Goal: Information Seeking & Learning: Learn about a topic

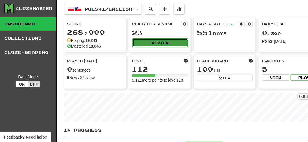
click at [152, 40] on button "Review" at bounding box center [161, 42] width 56 height 9
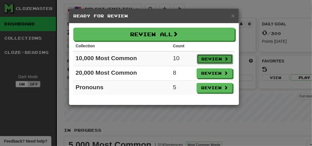
click at [205, 58] on button "Review" at bounding box center [215, 59] width 36 height 10
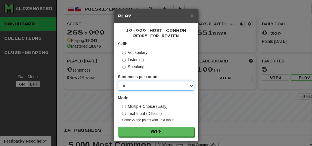
drag, startPoint x: 130, startPoint y: 85, endPoint x: 130, endPoint y: 90, distance: 5.1
click at [130, 85] on select "* ** ** ** ** ** *** ********" at bounding box center [156, 86] width 76 height 10
select select "**"
click at [118, 81] on select "* ** ** ** ** ** *** ********" at bounding box center [156, 86] width 76 height 10
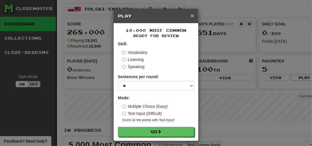
click at [191, 15] on span "×" at bounding box center [192, 15] width 3 height 7
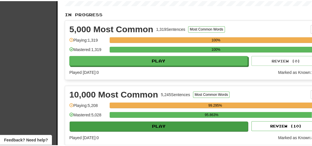
scroll to position [155, 0]
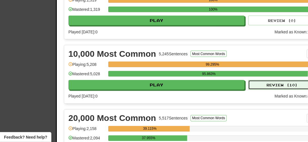
click at [258, 87] on button "Review ( 10 )" at bounding box center [283, 85] width 68 height 10
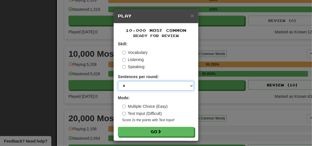
drag, startPoint x: 129, startPoint y: 83, endPoint x: 129, endPoint y: 90, distance: 6.8
click at [129, 83] on select "* ** ** ** ** ** *** ********" at bounding box center [156, 86] width 76 height 10
select select "**"
click at [118, 81] on select "* ** ** ** ** ** *** ********" at bounding box center [156, 86] width 76 height 10
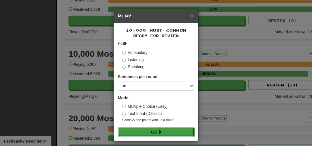
click at [134, 135] on button "Go" at bounding box center [156, 132] width 76 height 10
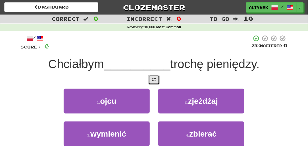
click at [157, 83] on button at bounding box center [154, 80] width 11 height 10
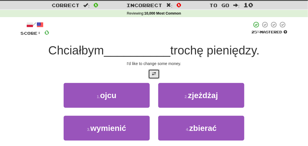
scroll to position [34, 0]
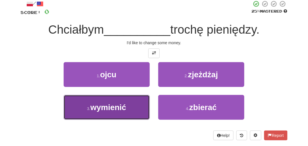
click at [124, 108] on span "wymienić" at bounding box center [108, 107] width 36 height 9
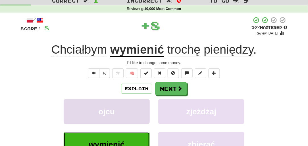
scroll to position [0, 0]
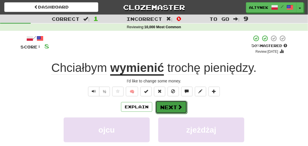
click at [172, 108] on button "Next" at bounding box center [172, 106] width 32 height 13
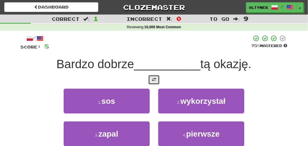
click at [151, 78] on button at bounding box center [154, 80] width 11 height 10
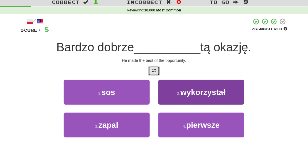
scroll to position [17, 0]
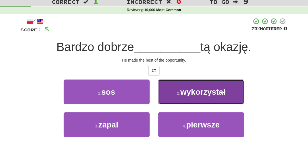
click at [195, 91] on span "wykorzystał" at bounding box center [203, 91] width 45 height 9
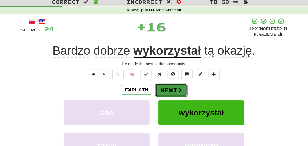
click at [175, 95] on button "Next" at bounding box center [172, 89] width 32 height 13
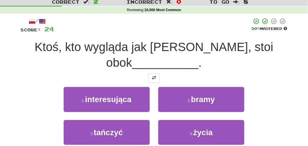
click at [156, 68] on div "/ Score: 24 50 % Mastered Ktoś, kto wygląda jak Tom, stoi obok __________ . 1 .…" at bounding box center [153, 91] width 267 height 147
click at [156, 73] on button at bounding box center [154, 78] width 11 height 10
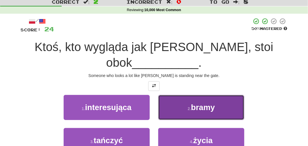
click at [189, 106] on small "2 ." at bounding box center [189, 108] width 3 height 5
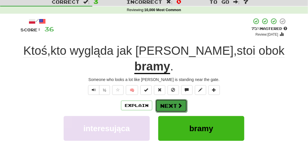
click at [169, 99] on button "Next" at bounding box center [172, 105] width 32 height 13
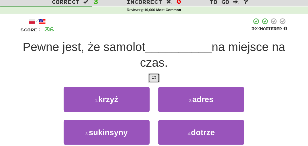
click at [156, 76] on span at bounding box center [154, 78] width 4 height 4
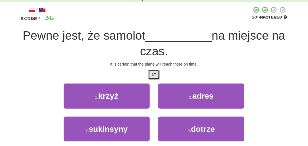
scroll to position [34, 0]
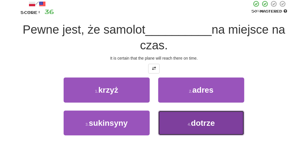
click at [185, 114] on button "4 . dotrze" at bounding box center [201, 122] width 86 height 25
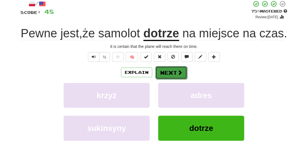
click at [175, 79] on button "Next" at bounding box center [172, 72] width 32 height 13
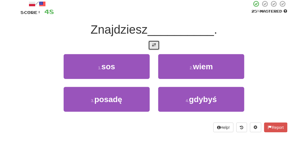
click at [155, 48] on button at bounding box center [154, 45] width 11 height 10
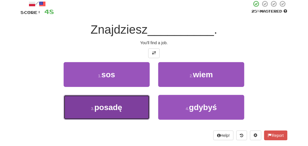
click at [125, 105] on button "3 . posadę" at bounding box center [107, 107] width 86 height 25
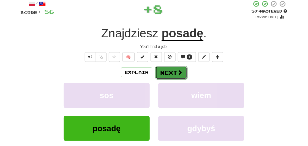
click at [169, 69] on button "Next" at bounding box center [172, 72] width 32 height 13
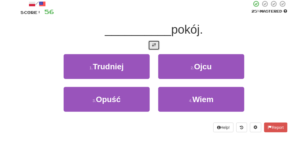
click at [155, 47] on button at bounding box center [154, 45] width 11 height 10
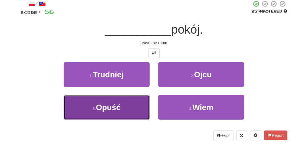
click at [127, 107] on button "3 . Opuść" at bounding box center [107, 107] width 86 height 25
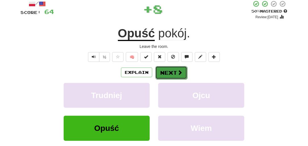
click at [175, 67] on button "Next" at bounding box center [172, 72] width 32 height 13
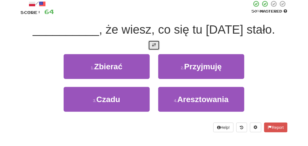
click at [156, 44] on span at bounding box center [154, 45] width 4 height 4
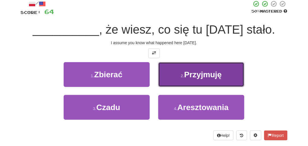
click at [203, 77] on span "Przyjmuję" at bounding box center [203, 74] width 38 height 9
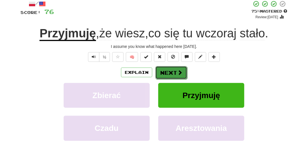
click at [167, 77] on button "Next" at bounding box center [172, 72] width 32 height 13
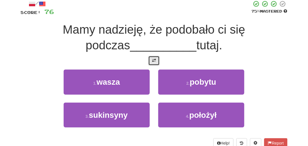
click at [155, 63] on button at bounding box center [154, 61] width 11 height 10
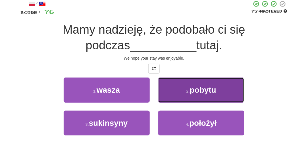
click at [174, 97] on button "2 . pobytu" at bounding box center [201, 89] width 86 height 25
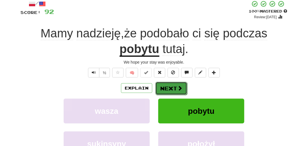
click at [170, 91] on button "Next" at bounding box center [172, 88] width 32 height 13
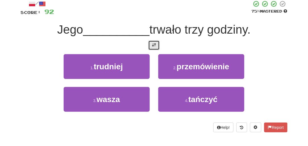
click at [152, 47] on button at bounding box center [154, 45] width 11 height 10
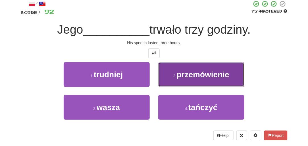
click at [176, 77] on small "2 ." at bounding box center [175, 75] width 3 height 5
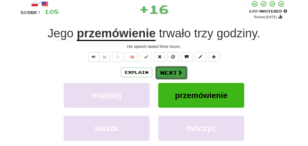
click at [172, 73] on button "Next" at bounding box center [172, 72] width 32 height 13
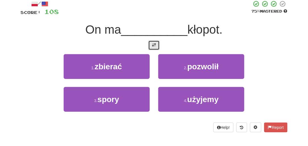
click at [155, 46] on span at bounding box center [154, 45] width 4 height 4
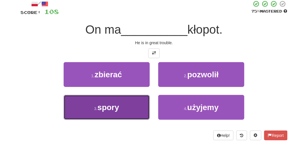
click at [133, 107] on button "3 . spory" at bounding box center [107, 107] width 86 height 25
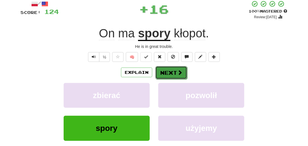
click at [156, 72] on button "Next" at bounding box center [172, 72] width 32 height 13
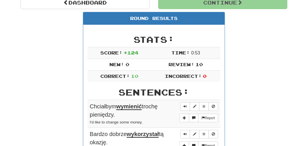
scroll to position [59, 0]
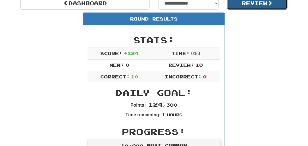
click at [248, 7] on button "Review" at bounding box center [258, 3] width 61 height 13
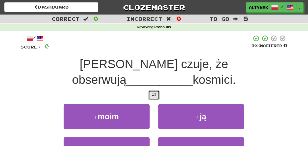
click at [155, 93] on span at bounding box center [154, 95] width 4 height 4
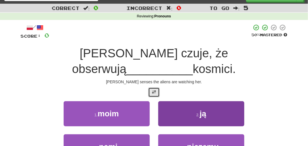
scroll to position [17, 0]
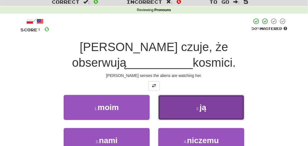
click at [174, 98] on button "2 . ją" at bounding box center [201, 107] width 86 height 25
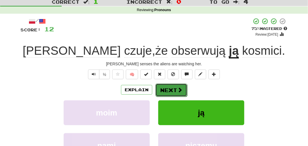
click at [176, 94] on button "Next" at bounding box center [172, 89] width 32 height 13
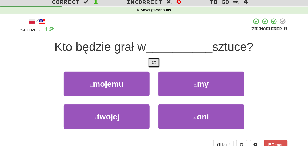
click at [154, 63] on span at bounding box center [154, 62] width 4 height 4
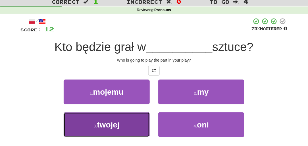
click at [121, 123] on button "3 . twojej" at bounding box center [107, 124] width 86 height 25
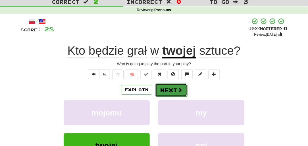
click at [167, 89] on button "Next" at bounding box center [172, 89] width 32 height 13
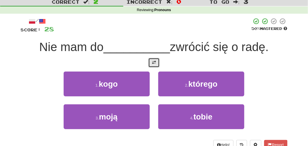
click at [152, 61] on button at bounding box center [154, 63] width 11 height 10
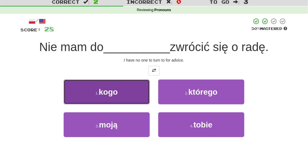
click at [127, 87] on button "1 . kogo" at bounding box center [107, 91] width 86 height 25
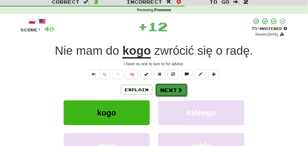
click at [177, 88] on button "Next" at bounding box center [172, 89] width 32 height 13
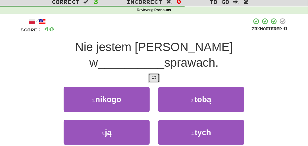
click at [151, 73] on button at bounding box center [154, 78] width 11 height 10
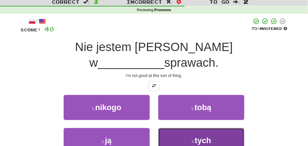
click at [186, 128] on button "4 . tych" at bounding box center [201, 140] width 86 height 25
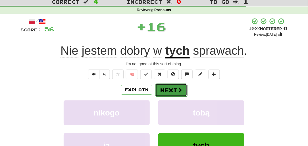
click at [164, 88] on button "Next" at bounding box center [172, 89] width 32 height 13
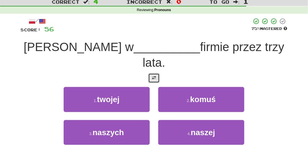
click at [153, 73] on button at bounding box center [154, 78] width 11 height 10
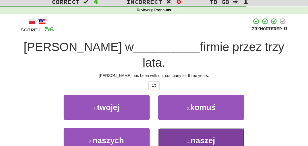
click at [190, 128] on button "4 . naszej" at bounding box center [201, 140] width 86 height 25
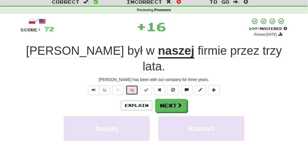
click at [132, 85] on button "🧠" at bounding box center [132, 90] width 12 height 10
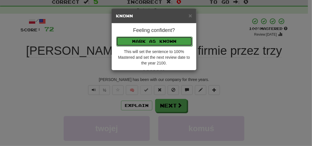
click at [137, 38] on button "Mark as Known" at bounding box center [154, 41] width 76 height 10
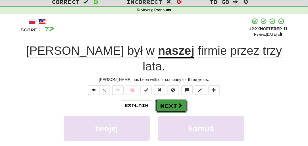
click at [164, 99] on button "Next" at bounding box center [172, 105] width 32 height 13
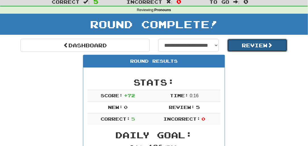
click at [231, 44] on button "Review" at bounding box center [258, 45] width 61 height 13
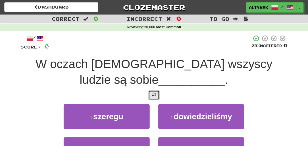
click at [159, 94] on button at bounding box center [154, 95] width 11 height 10
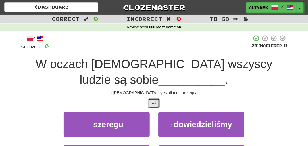
scroll to position [34, 0]
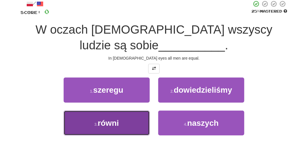
click at [117, 119] on span "równi" at bounding box center [108, 122] width 21 height 9
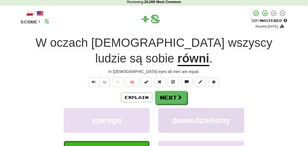
scroll to position [17, 0]
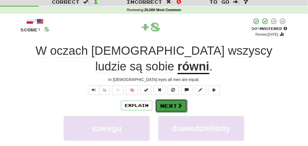
click at [169, 99] on button "Next" at bounding box center [172, 105] width 32 height 13
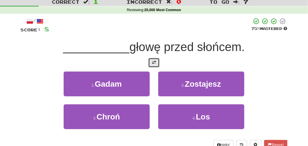
click at [156, 64] on button at bounding box center [154, 63] width 11 height 10
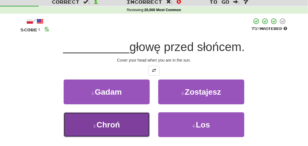
click at [138, 121] on button "3 . Chroń" at bounding box center [107, 124] width 86 height 25
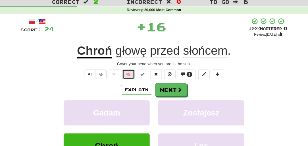
click at [131, 72] on button "🧠" at bounding box center [129, 74] width 12 height 10
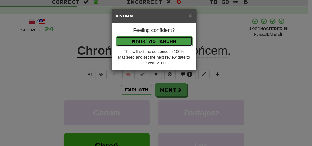
click at [136, 37] on button "Mark as Known" at bounding box center [154, 41] width 76 height 10
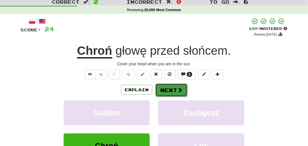
click at [170, 87] on button "Next" at bounding box center [172, 89] width 32 height 13
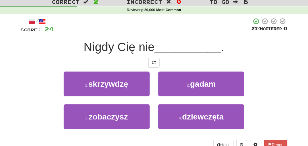
click at [155, 67] on div "/ Score: 24 25 % Mastered Nigdy Cię nie __________ . 1 . skrzywdzę 2 . gadam 3 …" at bounding box center [153, 84] width 267 height 132
click at [154, 62] on span at bounding box center [154, 62] width 4 height 4
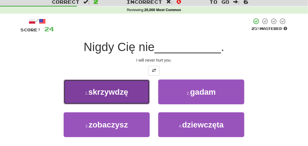
click at [130, 86] on button "1 . skrzywdzę" at bounding box center [107, 91] width 86 height 25
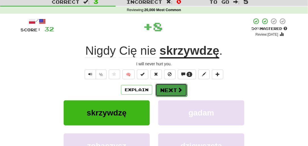
click at [161, 84] on button "Next" at bounding box center [172, 89] width 32 height 13
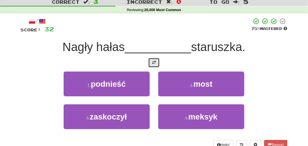
click at [151, 59] on button at bounding box center [154, 63] width 11 height 10
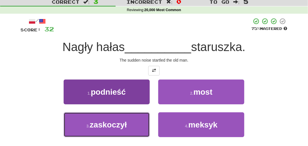
click at [126, 120] on span "zaskoczył" at bounding box center [108, 124] width 37 height 9
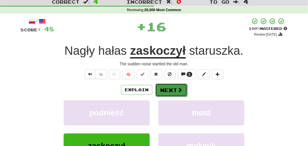
click at [159, 94] on button "Next" at bounding box center [172, 89] width 32 height 13
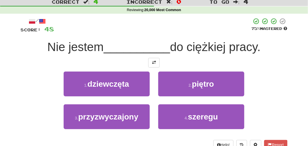
click at [148, 67] on div "/ Score: 48 75 % Mastered Nie jestem __________ do ciężkiej pracy. 1 . dziewczę…" at bounding box center [153, 84] width 267 height 132
click at [150, 62] on button at bounding box center [154, 63] width 11 height 10
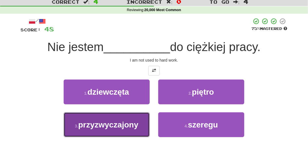
click at [123, 122] on span "przyzwyczajony" at bounding box center [108, 124] width 60 height 9
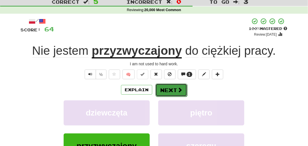
click at [167, 84] on button "Next" at bounding box center [172, 89] width 32 height 13
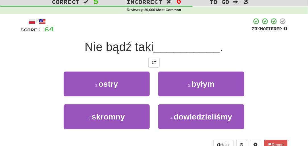
click at [152, 67] on div "/ Score: 64 75 % Mastered Nie bądź taki __________ . 1 . ostry 2 . byłym 3 . sk…" at bounding box center [153, 84] width 267 height 132
click at [150, 60] on button at bounding box center [154, 63] width 11 height 10
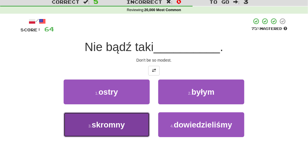
click at [115, 127] on span "skromny" at bounding box center [108, 124] width 33 height 9
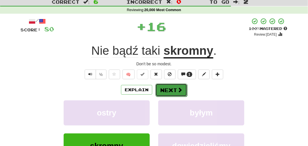
click at [178, 88] on span at bounding box center [180, 89] width 5 height 5
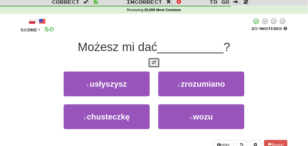
click at [155, 60] on span at bounding box center [154, 62] width 4 height 4
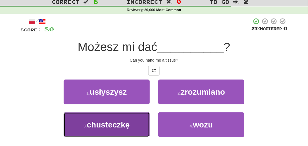
click at [127, 120] on span "chusteczkę" at bounding box center [108, 124] width 43 height 9
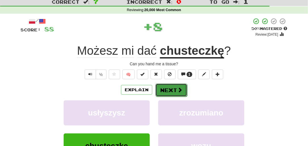
click at [174, 89] on button "Next" at bounding box center [172, 89] width 32 height 13
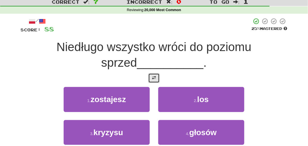
click at [154, 78] on span at bounding box center [154, 78] width 4 height 4
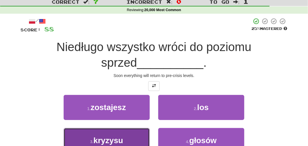
click at [120, 136] on span "kryzysu" at bounding box center [109, 140] width 30 height 9
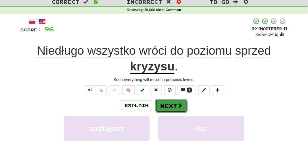
click at [165, 103] on button "Next" at bounding box center [172, 105] width 32 height 13
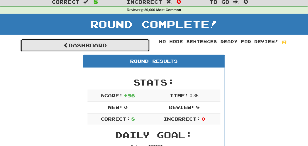
click at [126, 42] on link "Dashboard" at bounding box center [84, 45] width 129 height 13
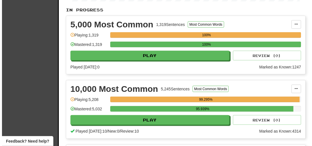
scroll to position [155, 0]
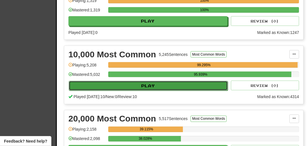
click at [128, 87] on button "Play" at bounding box center [148, 86] width 159 height 10
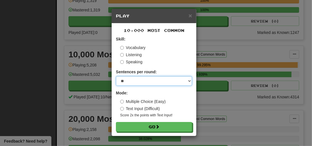
click at [127, 81] on select "* ** ** ** ** ** *** ********" at bounding box center [154, 81] width 76 height 10
select select "*"
click at [116, 76] on select "* ** ** ** ** ** *** ********" at bounding box center [154, 81] width 76 height 10
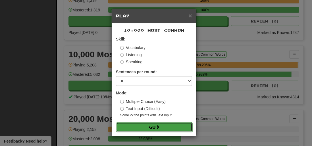
click at [145, 127] on button "Go" at bounding box center [154, 127] width 76 height 10
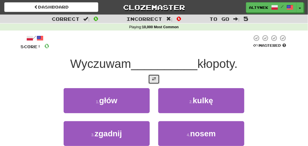
click at [154, 77] on span at bounding box center [154, 79] width 4 height 4
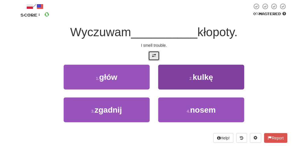
scroll to position [34, 0]
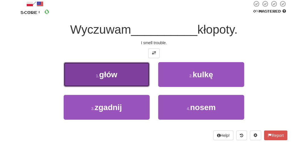
click at [120, 71] on button "1 . głów" at bounding box center [107, 74] width 86 height 25
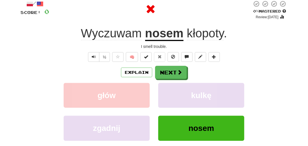
click at [152, 31] on u "nosem" at bounding box center [164, 33] width 38 height 15
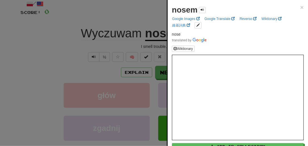
click at [155, 47] on div at bounding box center [154, 73] width 308 height 146
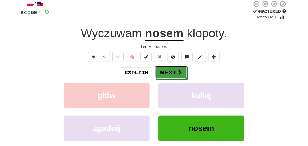
click at [163, 71] on button "Next" at bounding box center [171, 72] width 32 height 13
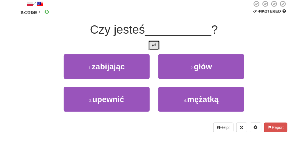
click at [151, 49] on button at bounding box center [154, 45] width 11 height 10
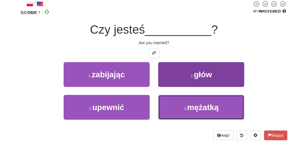
click at [182, 104] on button "4 . mężatką" at bounding box center [201, 107] width 86 height 25
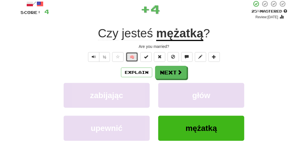
click at [137, 59] on button "🧠" at bounding box center [132, 57] width 12 height 10
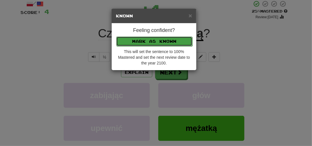
click at [136, 38] on button "Mark as Known" at bounding box center [154, 41] width 76 height 10
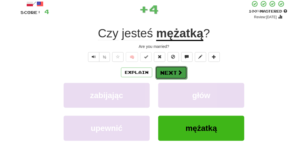
click at [166, 74] on button "Next" at bounding box center [172, 72] width 32 height 13
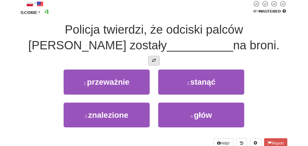
drag, startPoint x: 153, startPoint y: 55, endPoint x: 153, endPoint y: 59, distance: 3.7
click at [153, 55] on div "/ Score: 4 0 % Mastered Policja twierdzi, że odciski palców [PERSON_NAME] zosta…" at bounding box center [153, 73] width 267 height 147
click at [153, 61] on span at bounding box center [154, 60] width 4 height 4
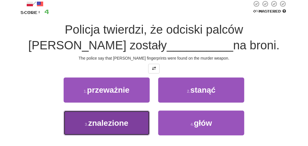
click at [115, 115] on button "3 . znalezione" at bounding box center [107, 122] width 86 height 25
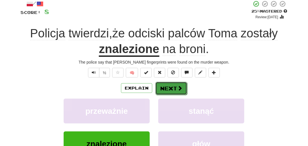
click at [171, 93] on button "Next" at bounding box center [172, 88] width 32 height 13
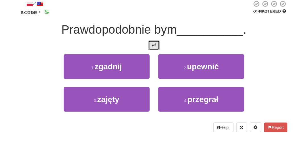
click at [157, 46] on button at bounding box center [154, 45] width 11 height 10
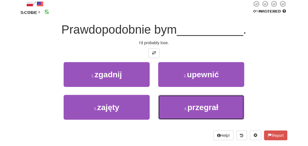
drag, startPoint x: 190, startPoint y: 115, endPoint x: 174, endPoint y: 108, distance: 18.1
click at [190, 115] on button "4 . przegrał" at bounding box center [201, 107] width 86 height 25
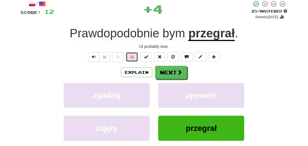
click at [129, 57] on button "🧠" at bounding box center [132, 57] width 12 height 10
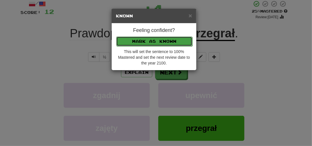
click at [131, 42] on button "Mark as Known" at bounding box center [154, 41] width 76 height 10
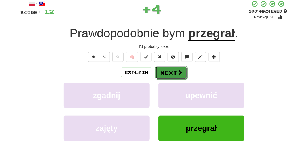
click at [168, 69] on button "Next" at bounding box center [172, 72] width 32 height 13
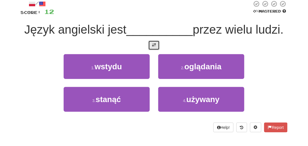
click at [151, 45] on button at bounding box center [154, 45] width 11 height 10
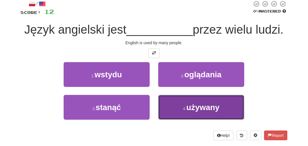
click at [195, 112] on button "4 . używany" at bounding box center [201, 107] width 86 height 25
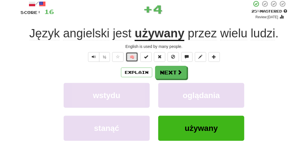
click at [131, 59] on button "🧠" at bounding box center [132, 57] width 12 height 10
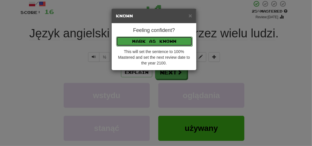
click at [135, 42] on button "Mark as Known" at bounding box center [154, 41] width 76 height 10
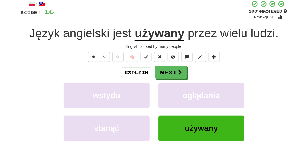
click at [156, 64] on div "/ Score: 16 + 4 100 % Mastered Review: 2100-01-01 Język angielski jest używany …" at bounding box center [153, 89] width 267 height 178
click at [158, 68] on button "Next" at bounding box center [172, 72] width 32 height 13
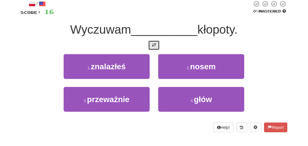
click at [150, 40] on button at bounding box center [154, 45] width 11 height 10
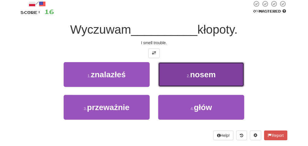
click at [172, 76] on button "2 . nosem" at bounding box center [201, 74] width 86 height 25
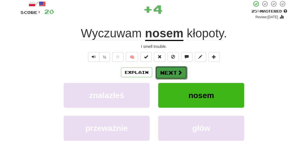
click at [171, 71] on button "Next" at bounding box center [172, 72] width 32 height 13
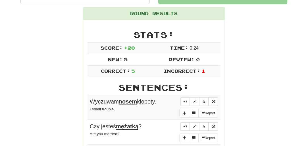
scroll to position [59, 0]
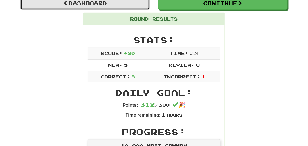
click at [82, 3] on link "Dashboard" at bounding box center [84, 3] width 129 height 13
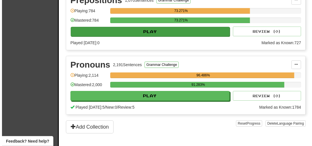
scroll to position [448, 0]
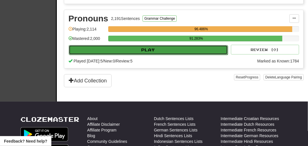
click at [91, 51] on button "Play" at bounding box center [148, 50] width 159 height 10
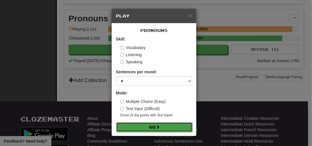
click at [133, 123] on button "Go" at bounding box center [154, 127] width 76 height 10
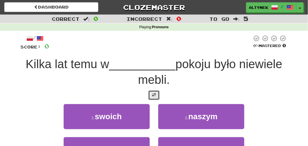
click at [150, 97] on button at bounding box center [154, 95] width 11 height 10
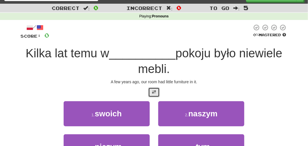
scroll to position [17, 0]
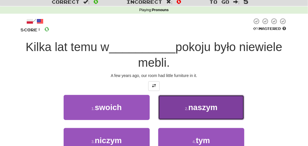
click at [180, 107] on button "2 . naszym" at bounding box center [201, 107] width 86 height 25
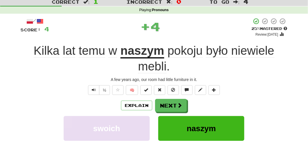
click at [131, 84] on div "/ Score: 4 + 4 25 % Mastered Review: [DATE] Kilka lat temu w naszym pokoju było…" at bounding box center [153, 115] width 267 height 194
click at [131, 88] on button "🧠" at bounding box center [132, 90] width 12 height 10
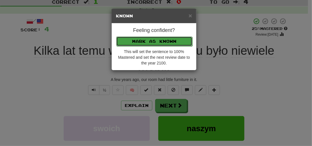
click at [131, 40] on button "Mark as Known" at bounding box center [154, 41] width 76 height 10
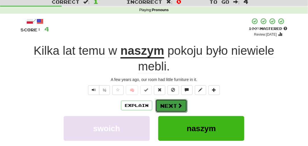
click at [171, 109] on button "Next" at bounding box center [172, 105] width 32 height 13
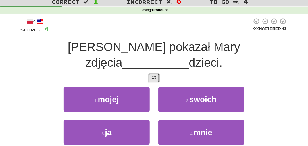
click at [152, 73] on button at bounding box center [154, 78] width 11 height 10
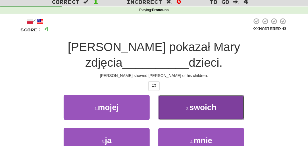
click at [182, 95] on button "2 . swoich" at bounding box center [201, 107] width 86 height 25
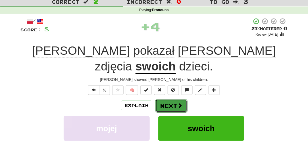
click at [161, 99] on button "Next" at bounding box center [172, 105] width 32 height 13
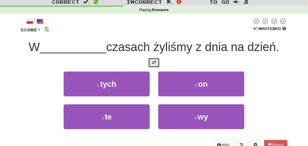
click at [155, 58] on button at bounding box center [154, 63] width 11 height 10
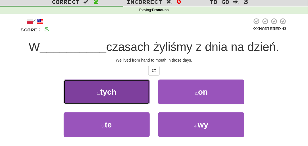
click at [125, 86] on button "1 . tych" at bounding box center [107, 91] width 86 height 25
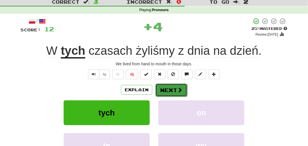
click at [170, 93] on button "Next" at bounding box center [172, 89] width 32 height 13
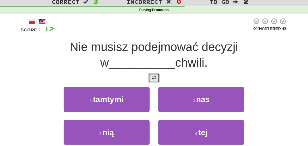
click at [154, 76] on span at bounding box center [154, 78] width 4 height 4
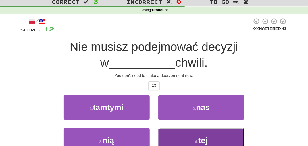
click at [173, 138] on button "4 . tej" at bounding box center [201, 140] width 86 height 25
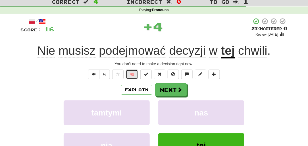
click at [128, 70] on button "🧠" at bounding box center [132, 74] width 12 height 10
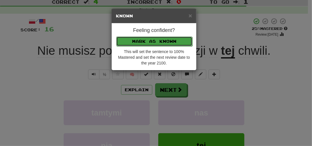
click at [136, 42] on button "Mark as Known" at bounding box center [154, 41] width 76 height 10
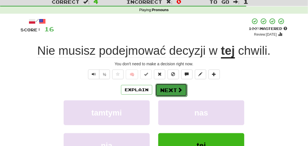
click at [164, 90] on button "Next" at bounding box center [172, 89] width 32 height 13
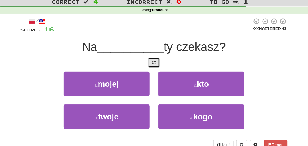
click at [155, 64] on span at bounding box center [154, 62] width 4 height 4
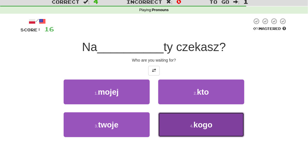
click at [180, 128] on button "4 . kogo" at bounding box center [201, 124] width 86 height 25
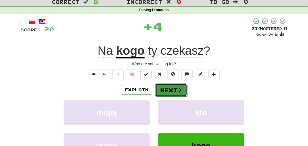
click at [167, 88] on button "Next" at bounding box center [172, 89] width 32 height 13
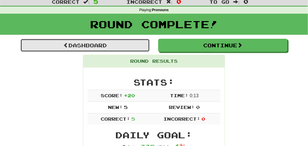
click at [124, 40] on link "Dashboard" at bounding box center [84, 45] width 129 height 13
